Goal: Task Accomplishment & Management: Use online tool/utility

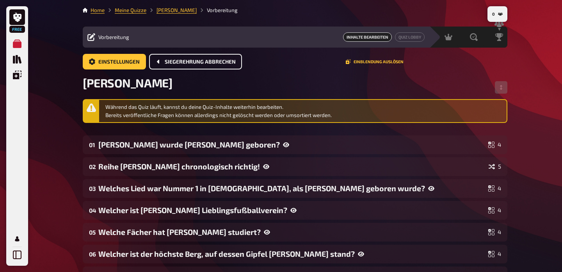
click at [194, 62] on span "Siegerehrung abbrechen" at bounding box center [200, 61] width 71 height 5
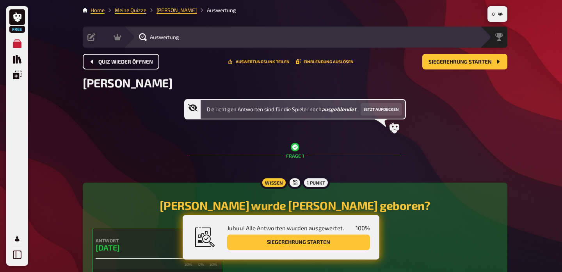
click at [94, 63] on icon "Quiz wieder öffnen" at bounding box center [92, 62] width 6 height 6
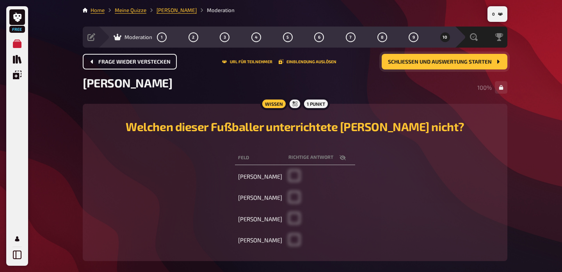
click at [460, 63] on span "Schließen und Auswertung starten" at bounding box center [440, 61] width 104 height 5
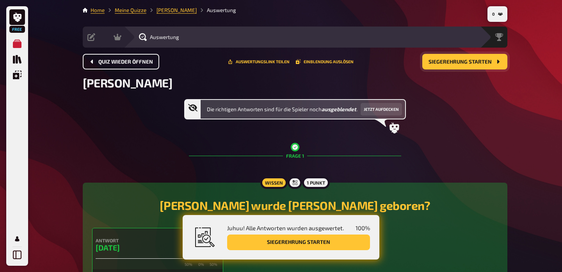
click at [455, 66] on button "Siegerehrung starten" at bounding box center [464, 62] width 85 height 16
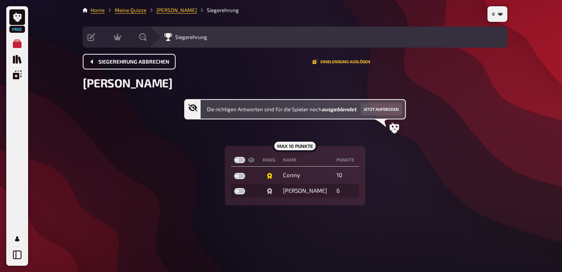
click at [395, 130] on icon at bounding box center [395, 128] width 10 height 11
click at [384, 111] on button "Jetzt aufdecken" at bounding box center [381, 109] width 41 height 12
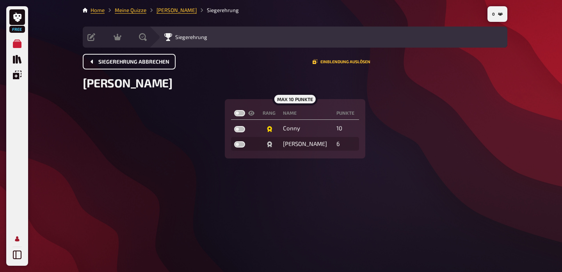
click at [19, 239] on icon "Mein Konto" at bounding box center [17, 238] width 4 height 5
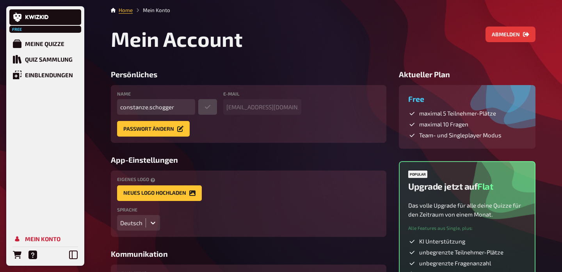
click at [127, 14] on main "Home Mein Konto Mein Account Abmelden Persönliches Name constanze.schogger E-Ma…" at bounding box center [323, 166] width 425 height 321
click at [126, 12] on link "Home" at bounding box center [126, 10] width 14 height 6
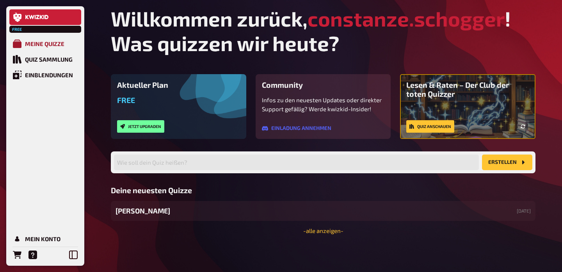
click at [49, 43] on div "Meine Quizze" at bounding box center [44, 43] width 39 height 7
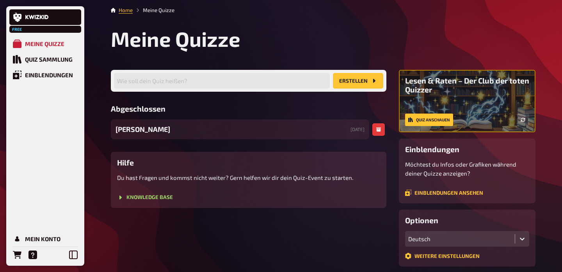
click at [141, 132] on span "[PERSON_NAME]" at bounding box center [143, 129] width 55 height 11
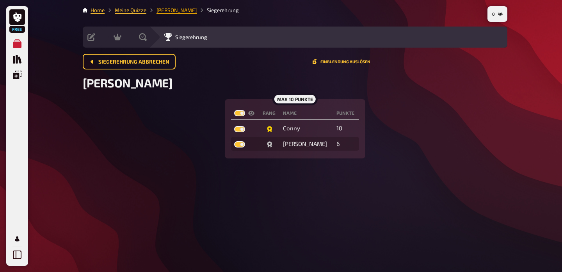
click at [170, 11] on link "[PERSON_NAME]" at bounding box center [177, 10] width 40 height 6
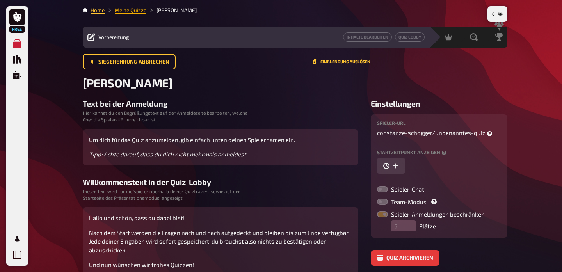
click at [133, 12] on link "Meine Quizze" at bounding box center [131, 10] width 32 height 6
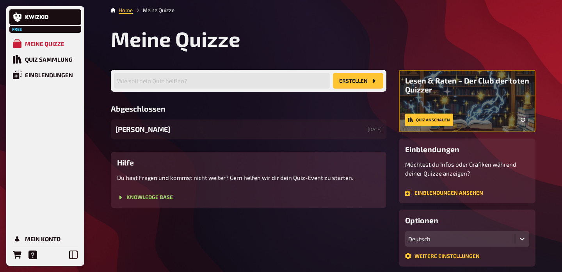
click at [155, 9] on li "Meine Quizze" at bounding box center [154, 10] width 42 height 8
click at [138, 127] on span "[PERSON_NAME]" at bounding box center [143, 129] width 55 height 11
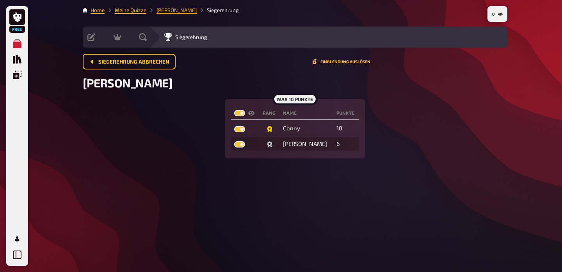
click at [164, 13] on link "[PERSON_NAME]" at bounding box center [177, 10] width 40 height 6
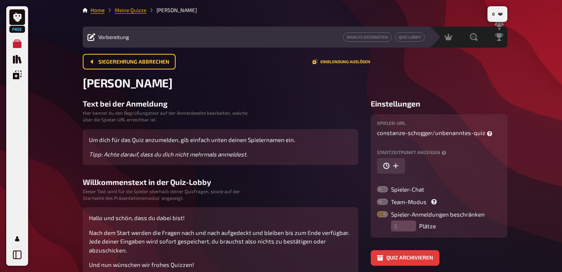
click at [130, 13] on link "Meine Quizze" at bounding box center [131, 10] width 32 height 6
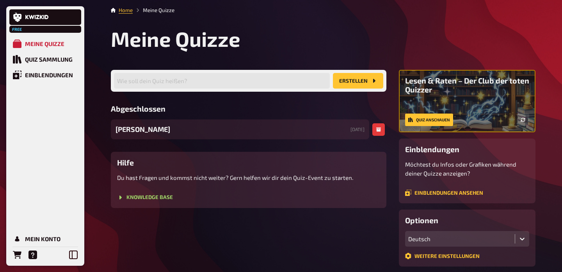
click at [309, 127] on div "[PERSON_NAME] [DATE]" at bounding box center [240, 129] width 258 height 20
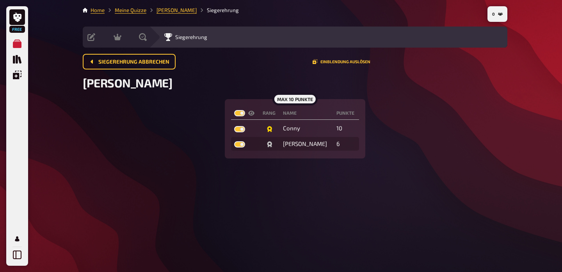
click at [177, 14] on li "[PERSON_NAME]" at bounding box center [171, 10] width 50 height 8
click at [155, 68] on button "Siegerehrung abbrechen" at bounding box center [129, 62] width 93 height 16
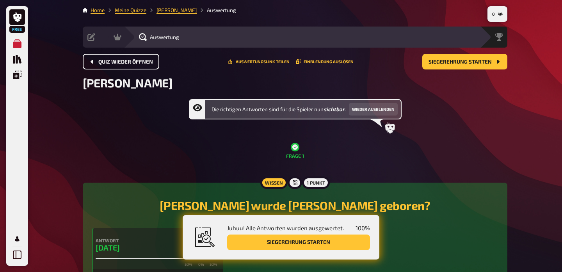
click at [121, 65] on button "Quiz wieder öffnen" at bounding box center [121, 62] width 76 height 16
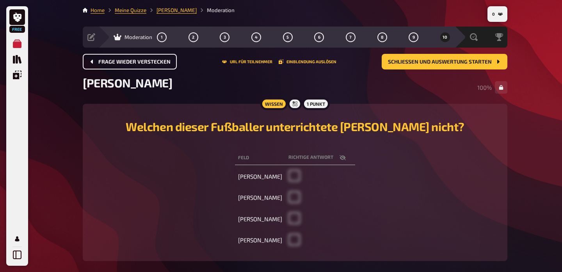
click at [122, 62] on span "Frage wieder verstecken" at bounding box center [134, 61] width 72 height 5
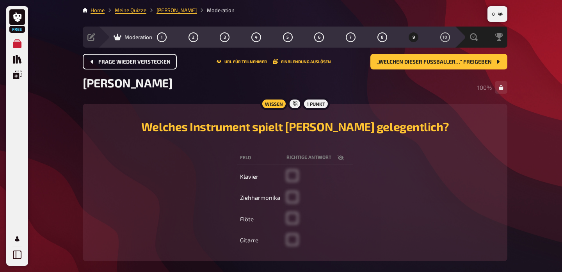
click at [122, 62] on span "Frage wieder verstecken" at bounding box center [134, 61] width 72 height 5
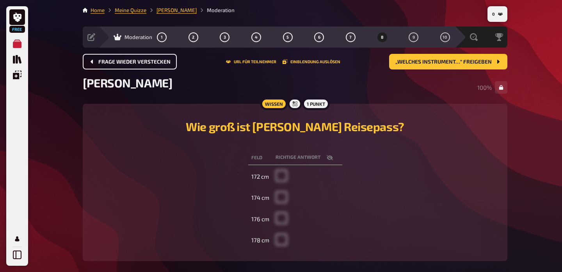
click at [122, 62] on span "Frage wieder verstecken" at bounding box center [134, 61] width 72 height 5
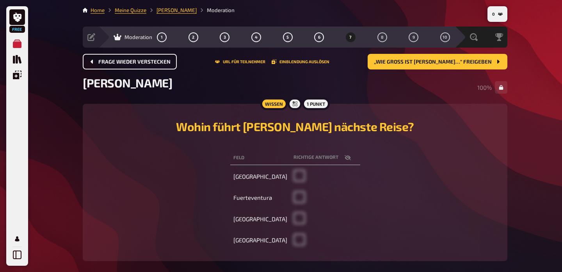
click at [122, 62] on span "Frage wieder verstecken" at bounding box center [134, 61] width 72 height 5
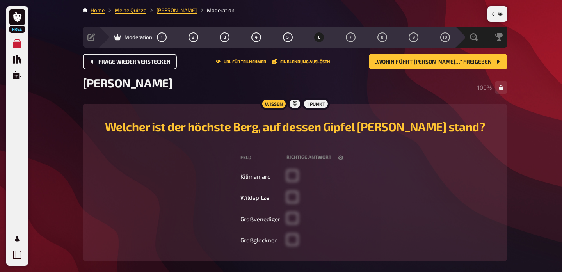
click at [122, 62] on span "Frage wieder verstecken" at bounding box center [134, 61] width 72 height 5
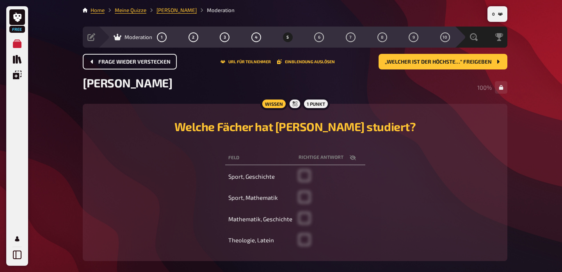
click at [122, 62] on span "Frage wieder verstecken" at bounding box center [134, 61] width 72 height 5
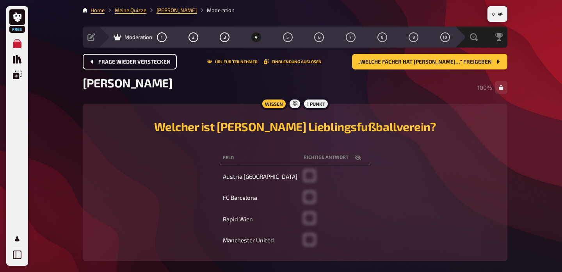
click at [122, 62] on span "Frage wieder verstecken" at bounding box center [134, 61] width 72 height 5
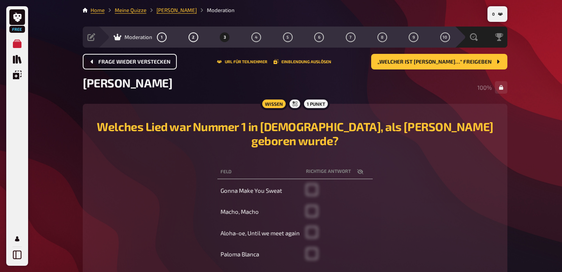
click at [122, 62] on span "Frage wieder verstecken" at bounding box center [134, 61] width 72 height 5
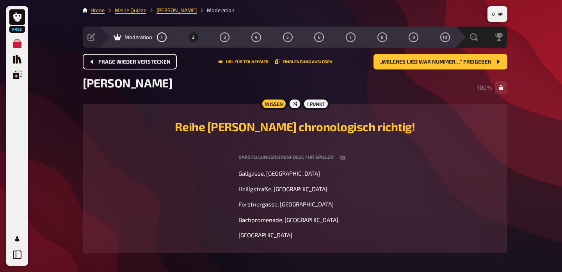
click at [122, 62] on span "Frage wieder verstecken" at bounding box center [134, 61] width 72 height 5
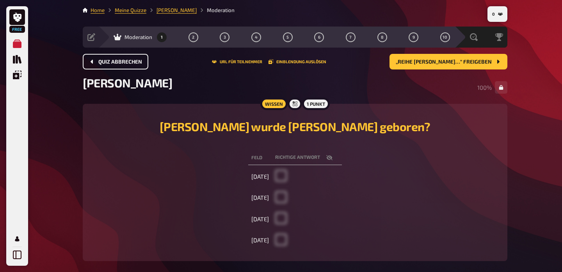
click at [122, 62] on span "Quiz abbrechen" at bounding box center [120, 61] width 44 height 5
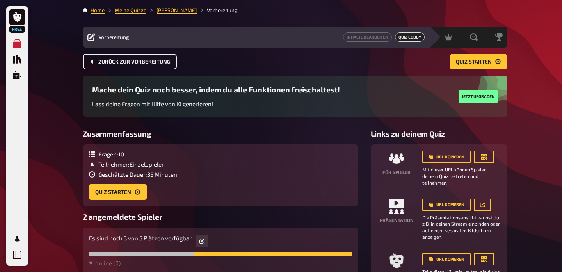
click at [135, 54] on button "Zurück zur Vorbereitung" at bounding box center [130, 62] width 94 height 16
